Goal: Book appointment/travel/reservation

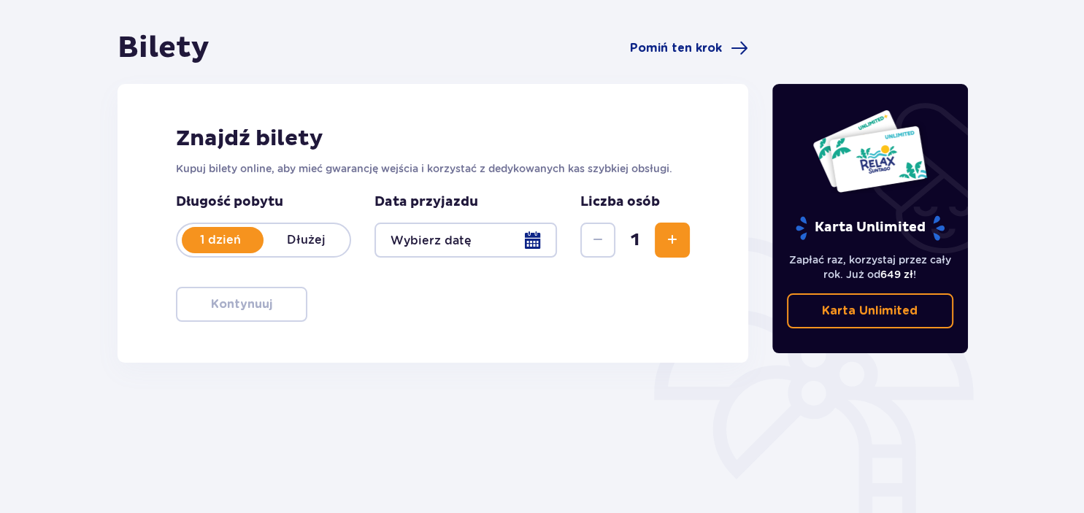
scroll to position [154, 0]
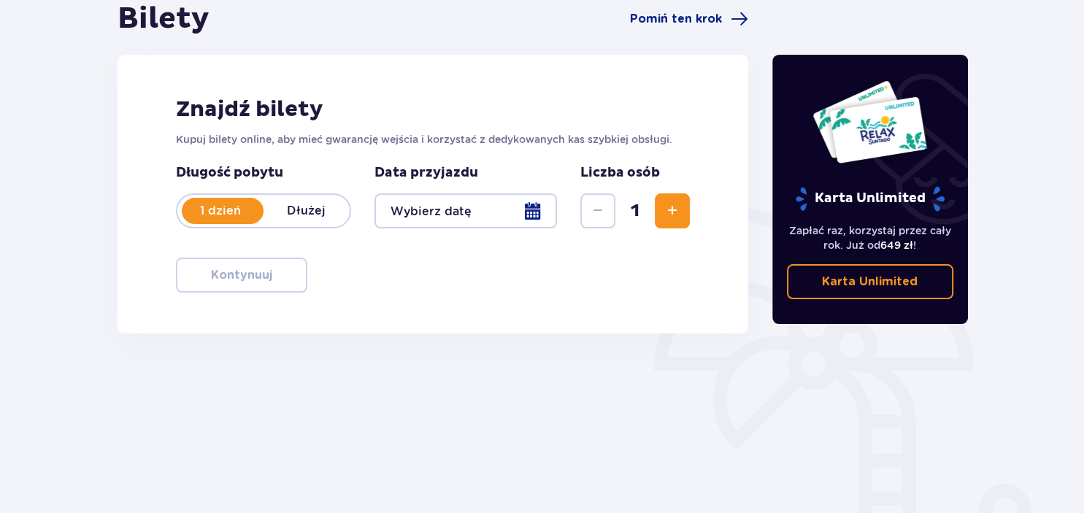
click at [453, 213] on div at bounding box center [466, 211] width 183 height 35
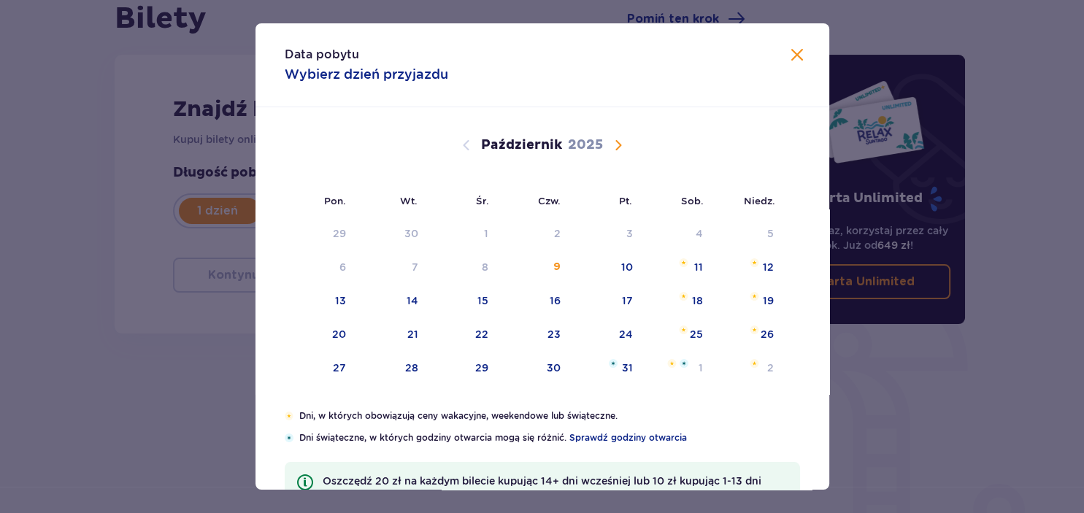
click at [616, 142] on span "Następny miesiąc" at bounding box center [619, 146] width 18 height 18
click at [686, 276] on div "8" at bounding box center [676, 268] width 71 height 32
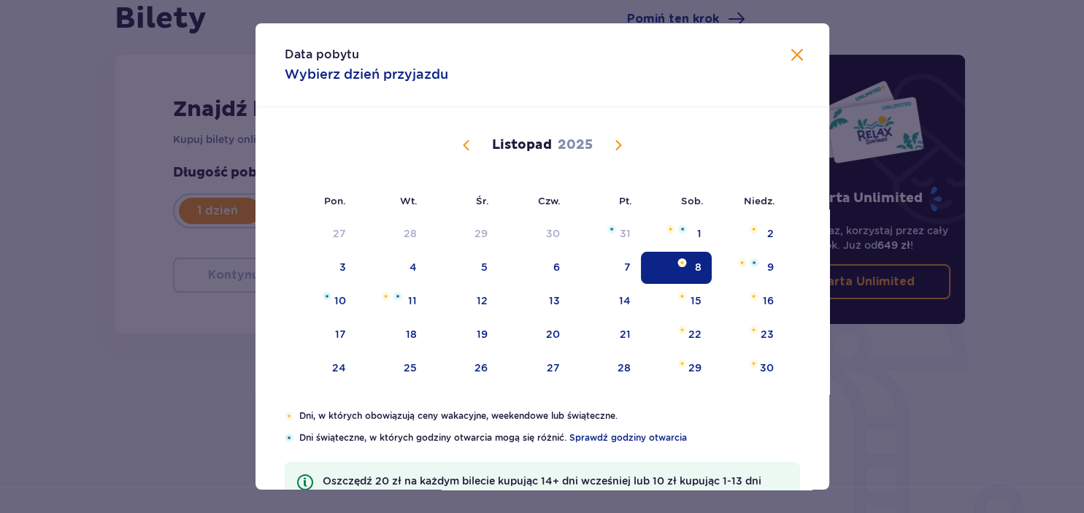
type input "[DATE]"
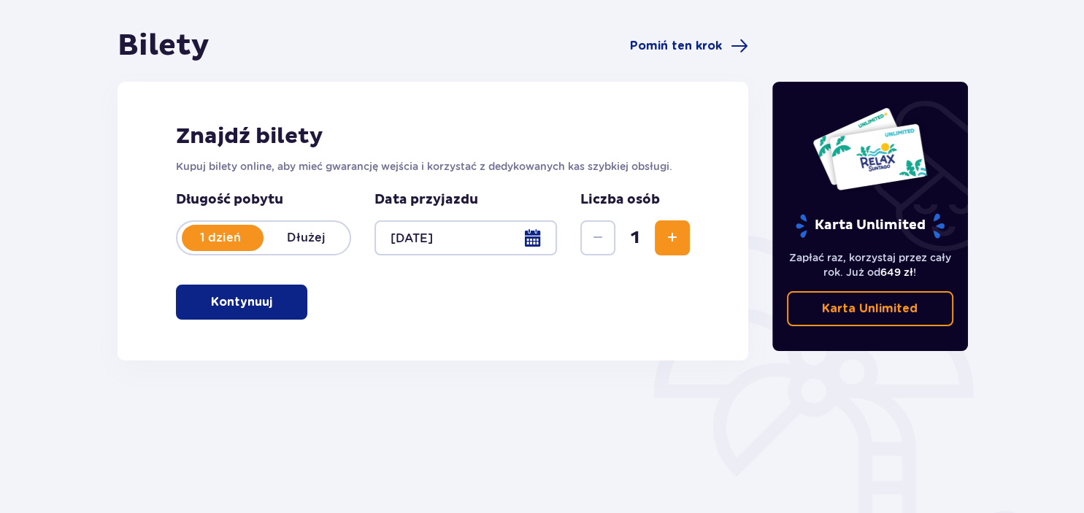
scroll to position [76, 0]
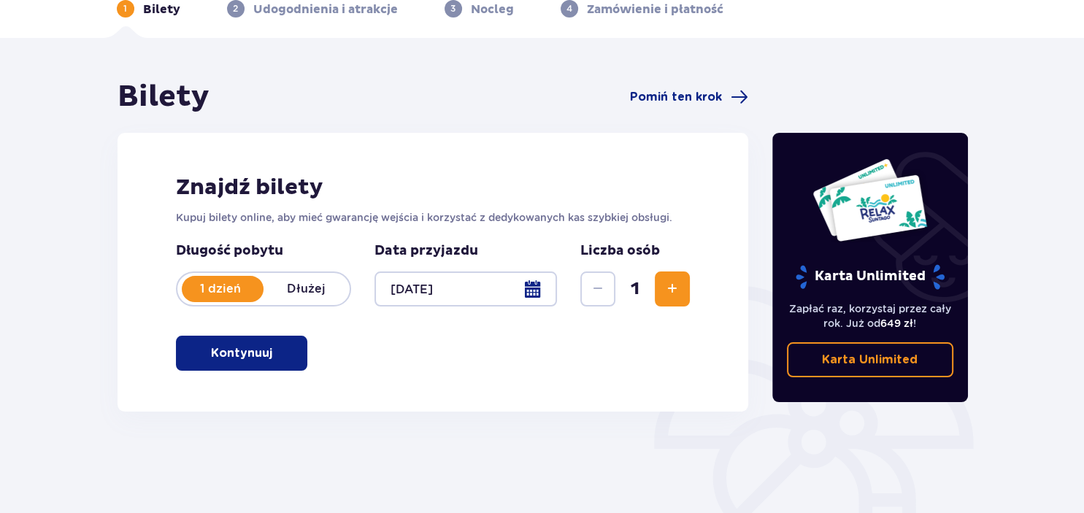
click at [673, 289] on span "Zwiększ" at bounding box center [673, 289] width 18 height 18
click at [678, 283] on span "Zwiększ" at bounding box center [673, 289] width 18 height 18
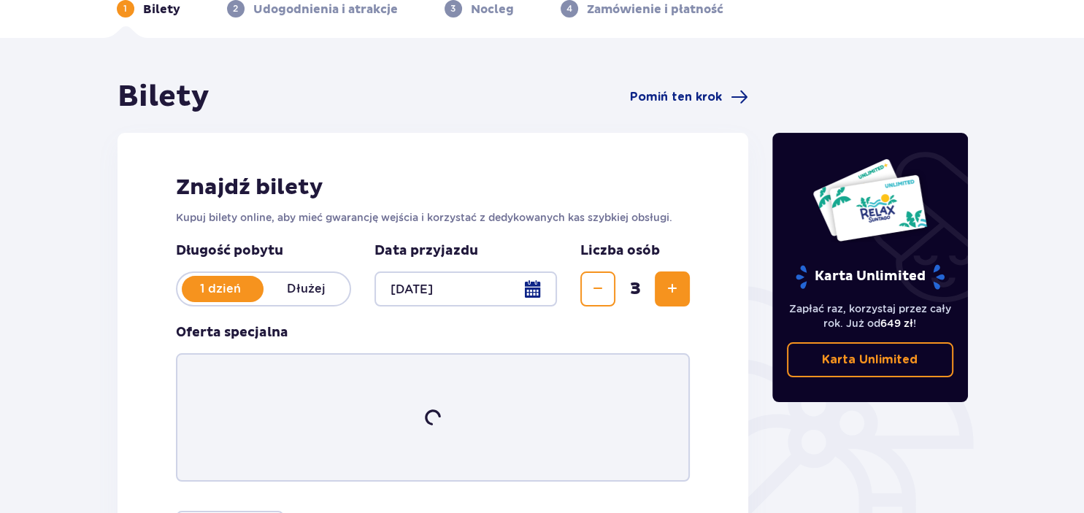
click at [678, 283] on span "Zwiększ" at bounding box center [673, 289] width 18 height 18
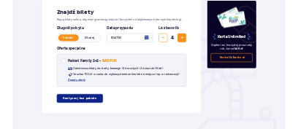
scroll to position [238, 0]
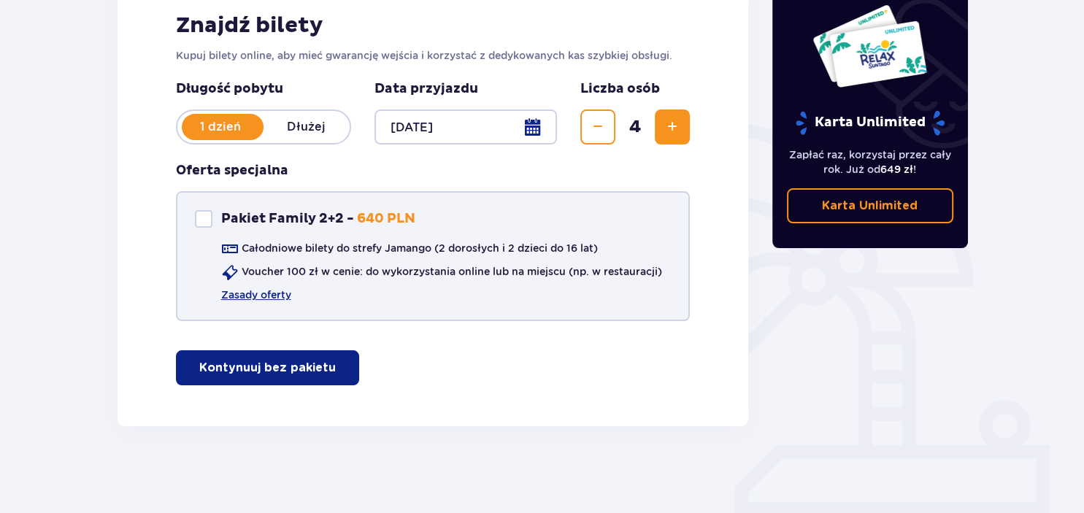
click at [203, 217] on div "Pakiet Family 2+2" at bounding box center [204, 219] width 18 height 18
checkbox input "true"
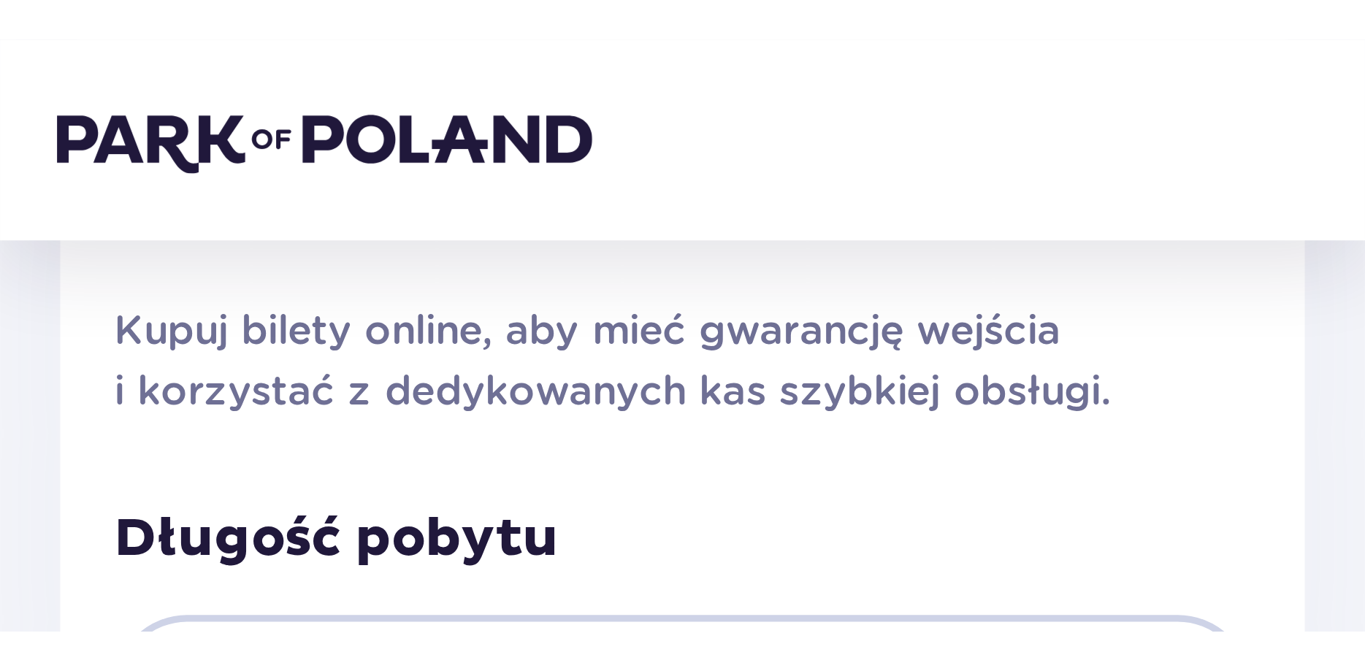
scroll to position [0, 0]
